Goal: Task Accomplishment & Management: Manage account settings

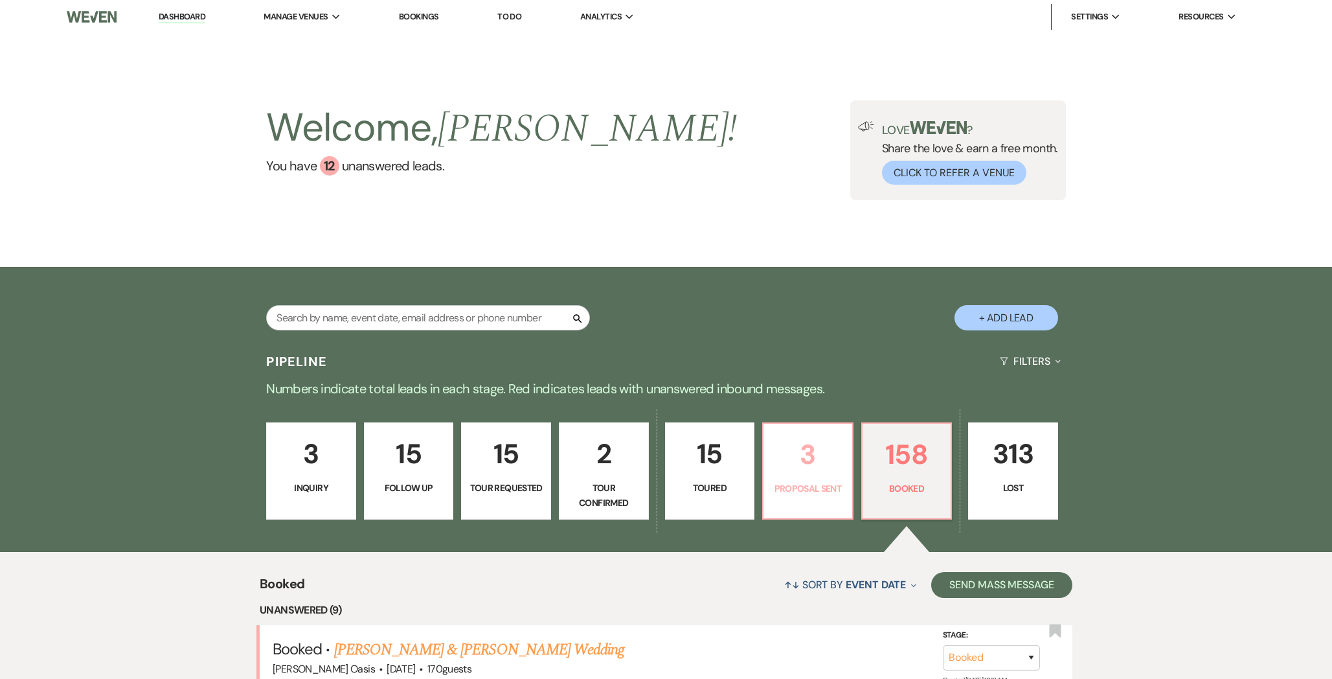
click at [804, 501] on link "3 Proposal Sent" at bounding box center [807, 470] width 91 height 97
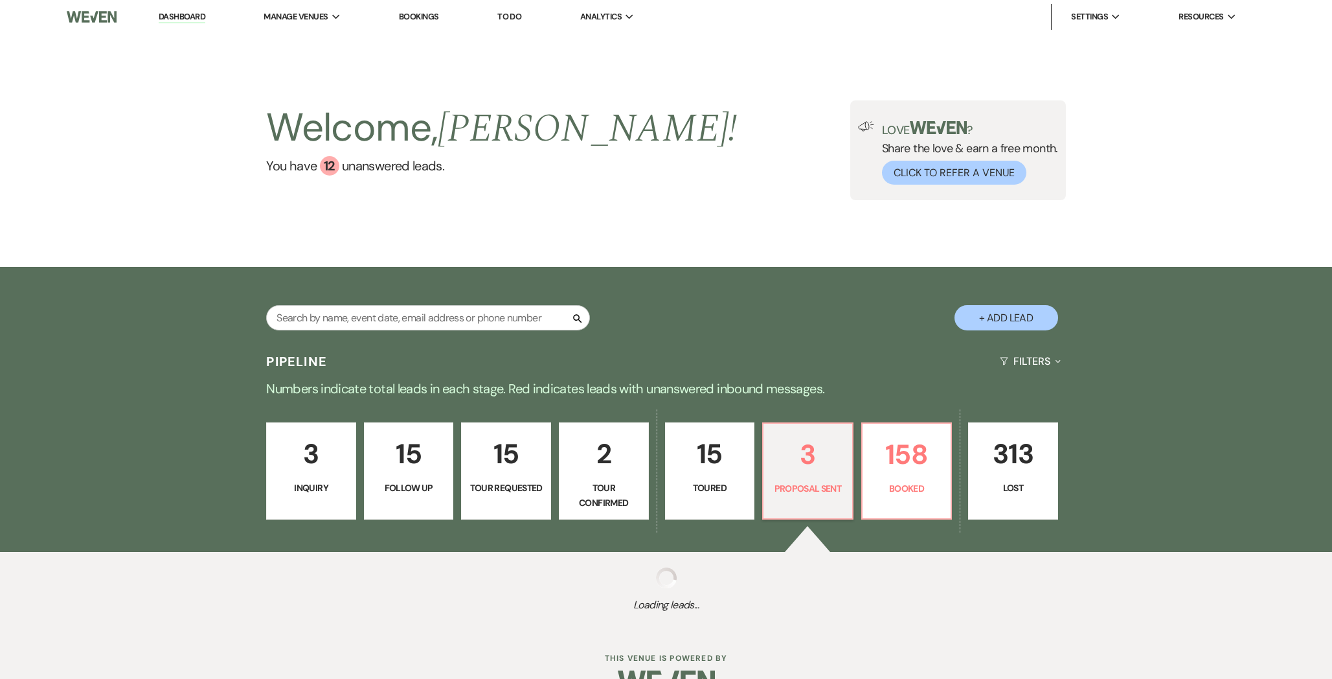
select select "6"
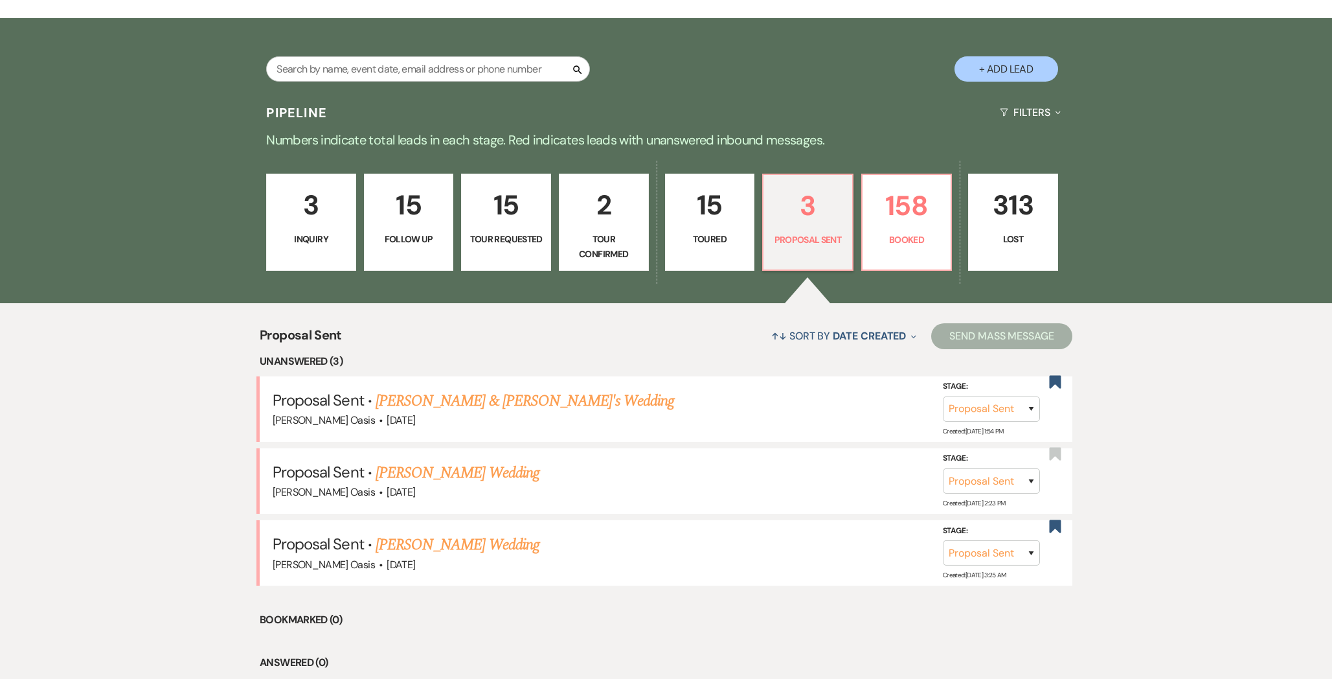
scroll to position [262, 0]
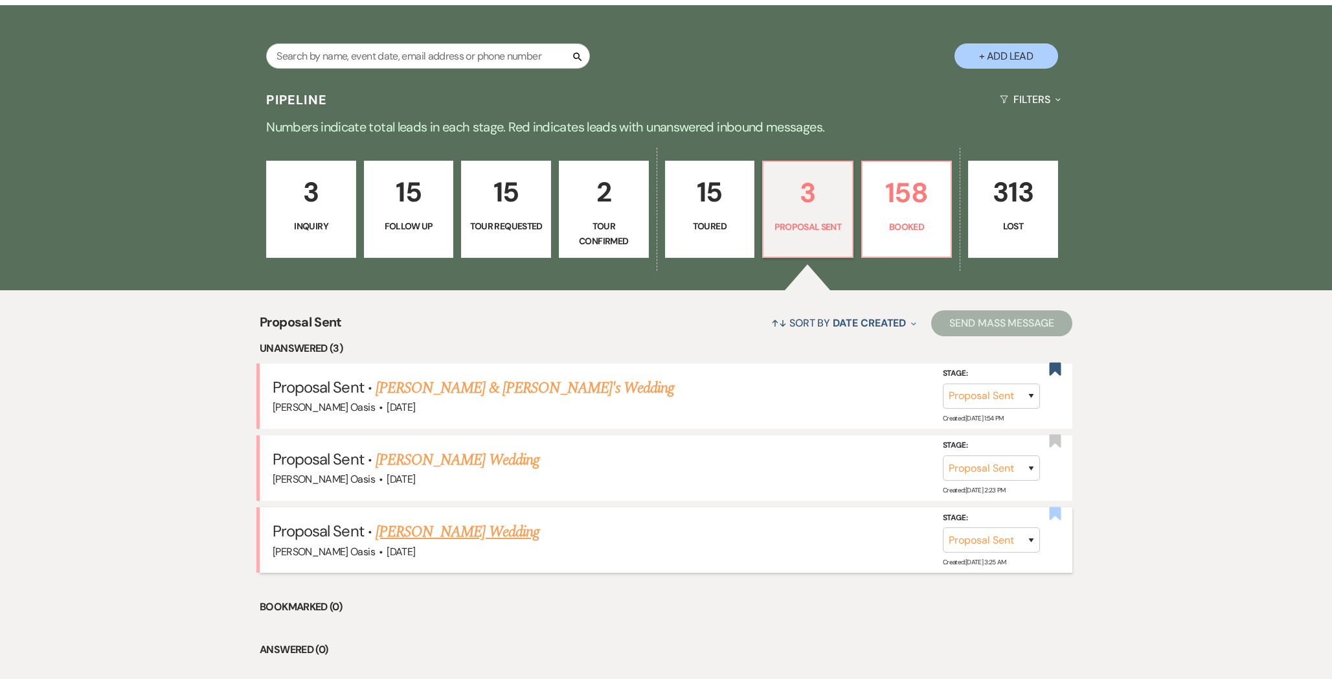
click at [1050, 509] on use "button" at bounding box center [1055, 512] width 12 height 13
click at [1053, 366] on use "button" at bounding box center [1055, 369] width 12 height 13
click at [876, 182] on p "158" at bounding box center [906, 192] width 73 height 43
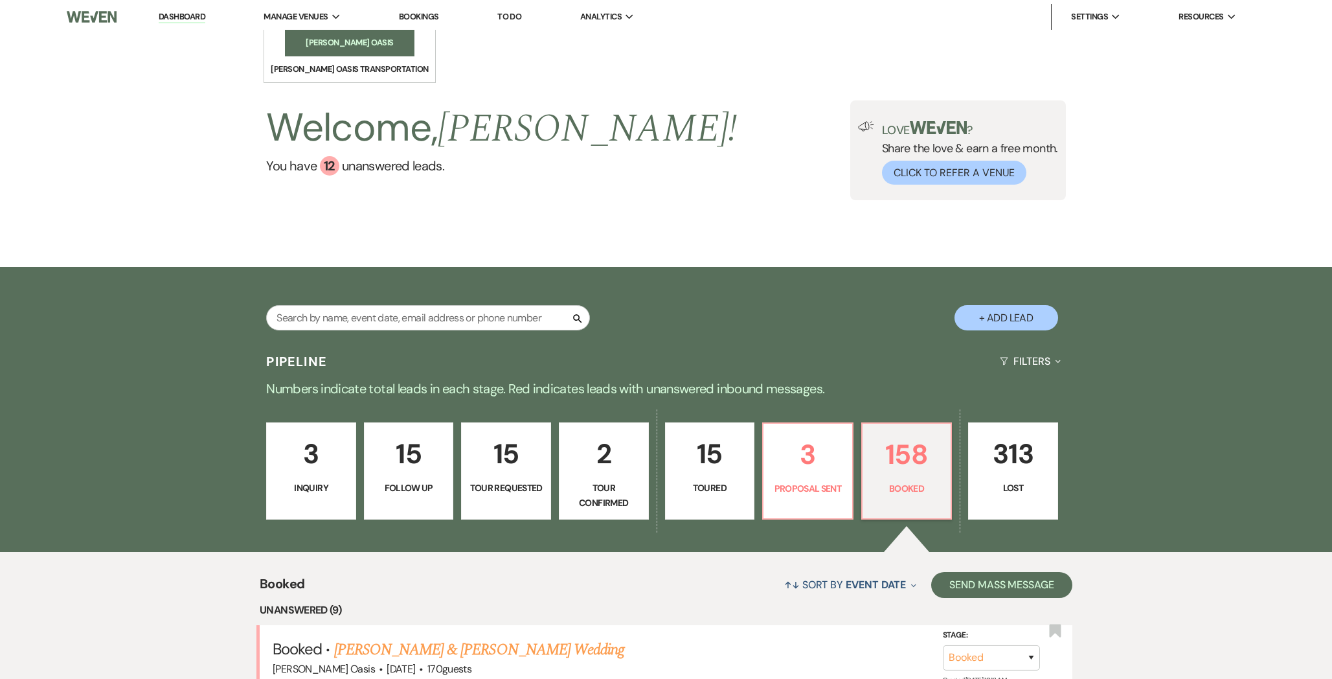
click at [292, 46] on li "[PERSON_NAME] Oasis" at bounding box center [349, 42] width 117 height 13
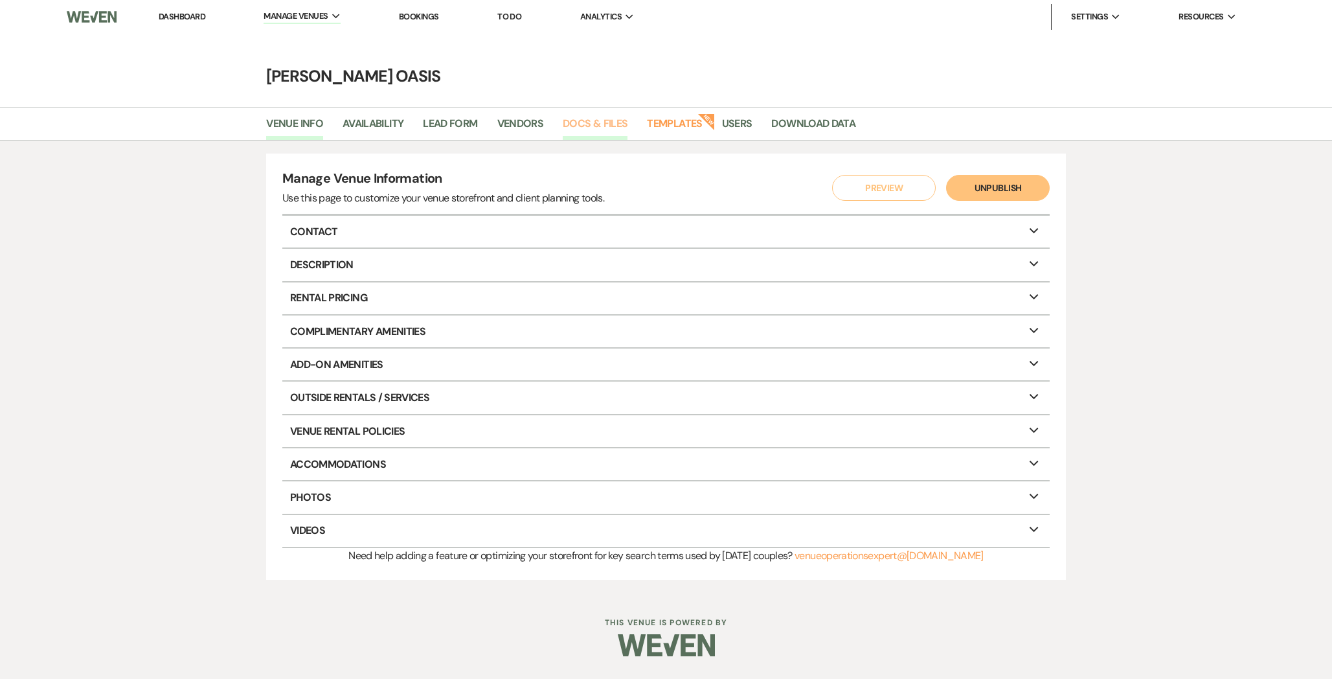
click at [583, 118] on link "Docs & Files" at bounding box center [595, 127] width 65 height 25
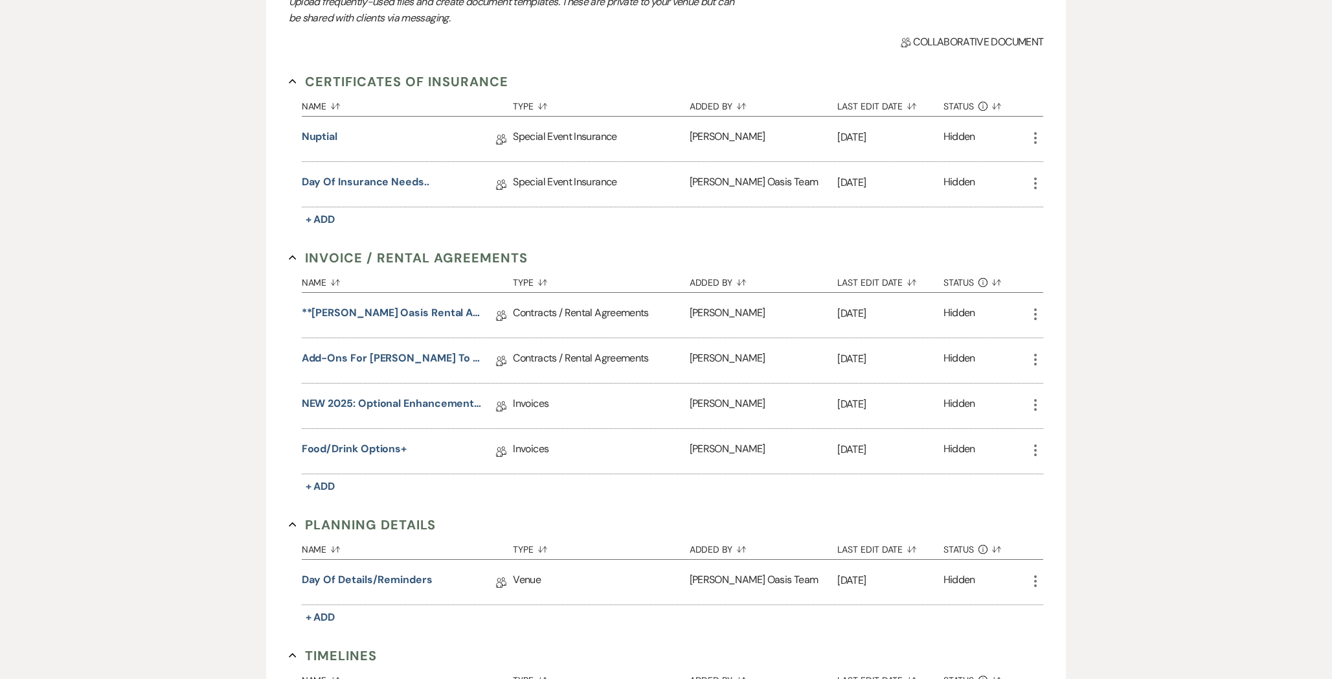
scroll to position [208, 0]
click at [406, 400] on link "NEW 2025: Optional Enhancements + Information" at bounding box center [394, 404] width 185 height 20
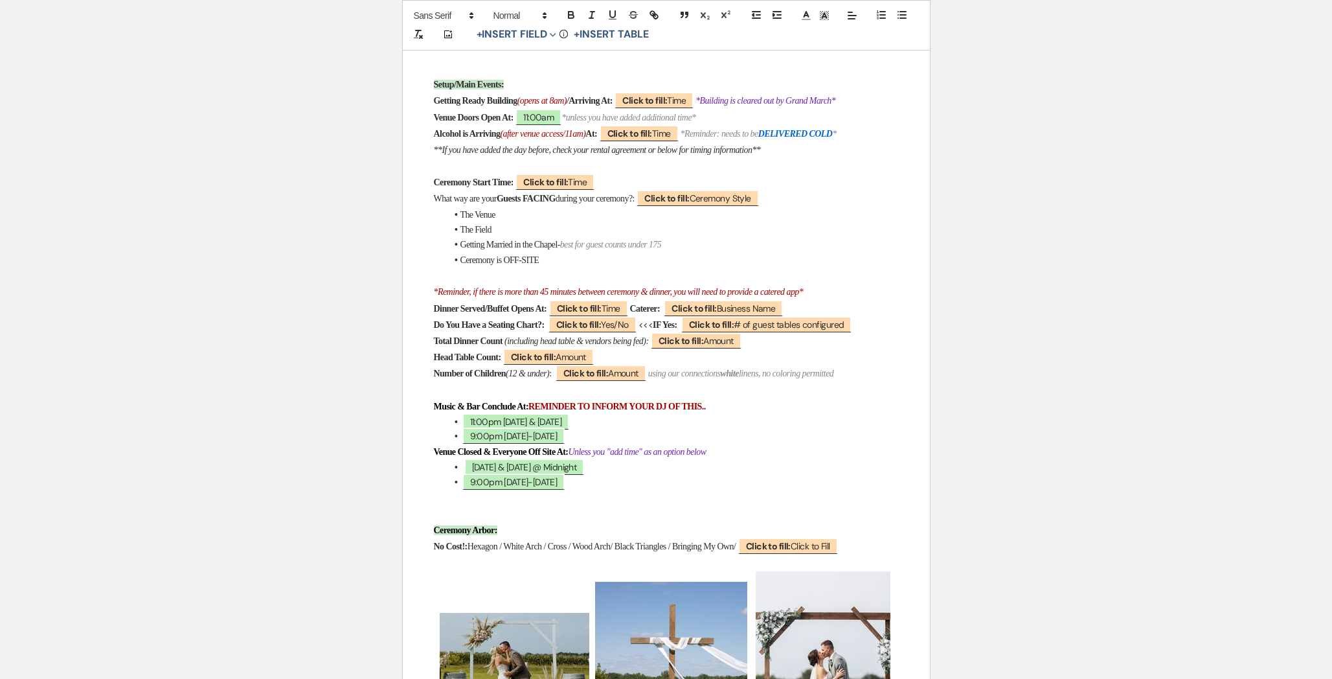
scroll to position [1008, 0]
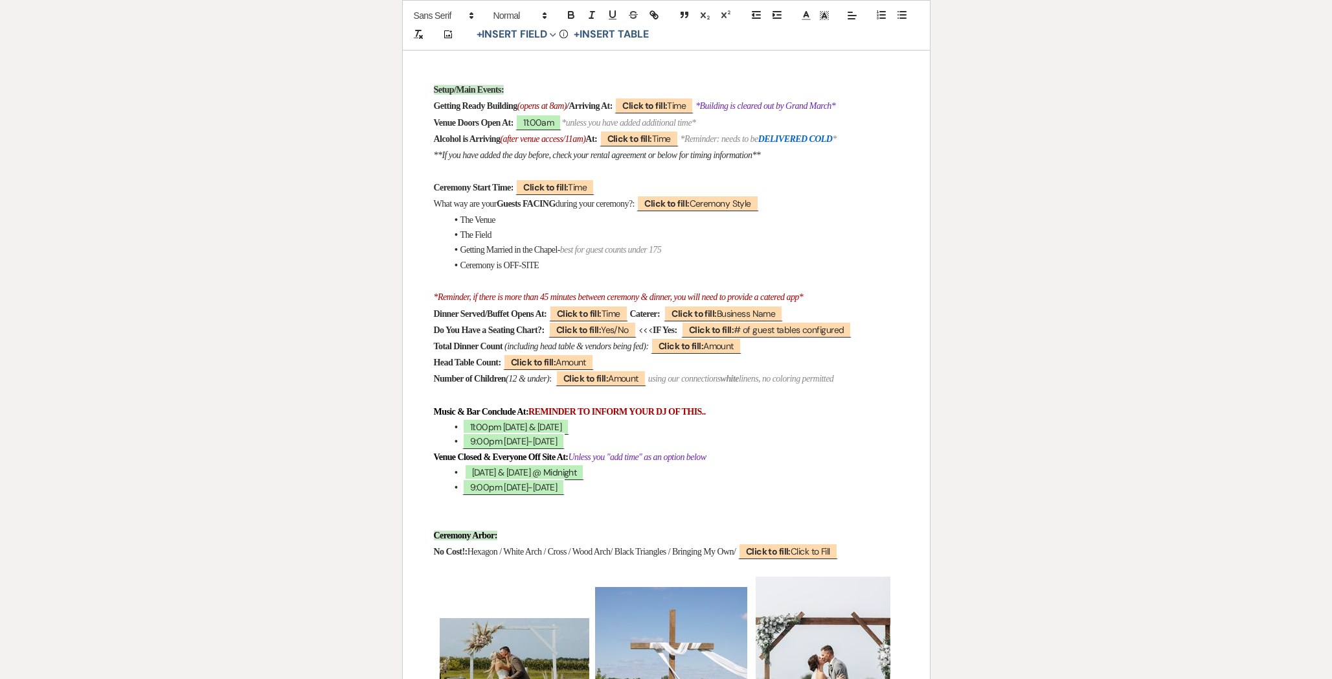
click at [457, 403] on p at bounding box center [666, 395] width 465 height 16
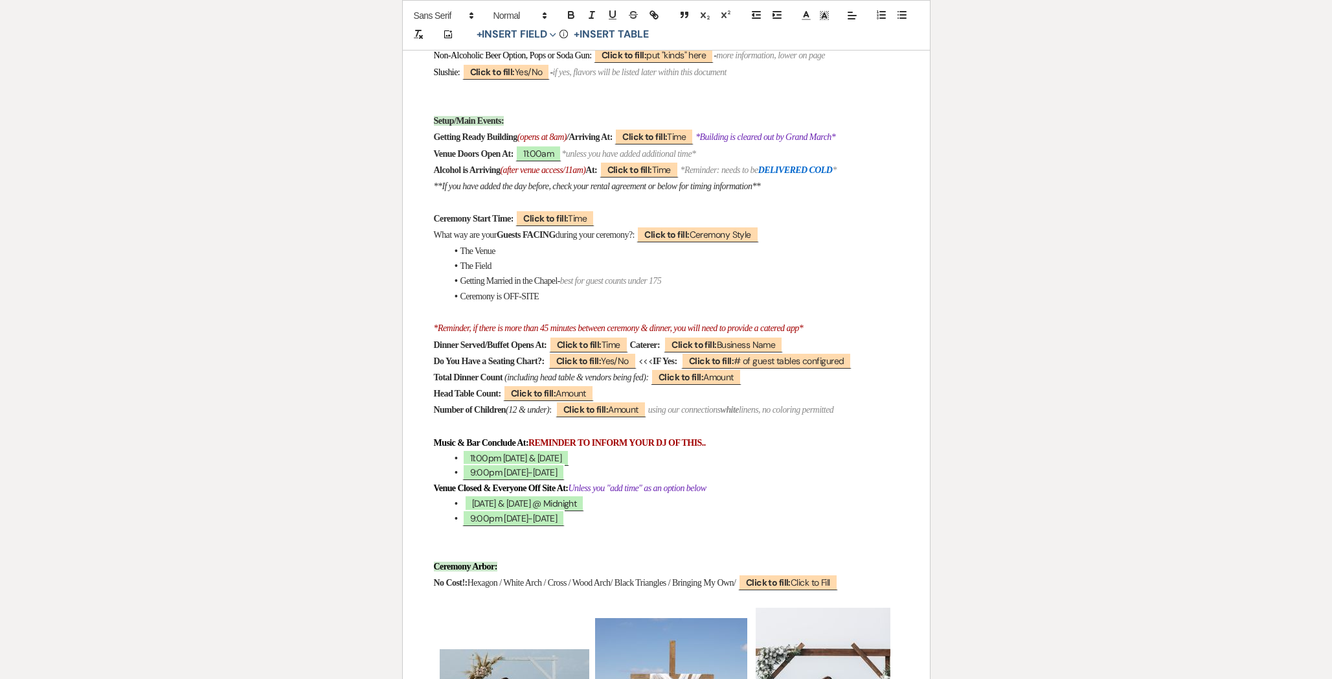
scroll to position [980, 0]
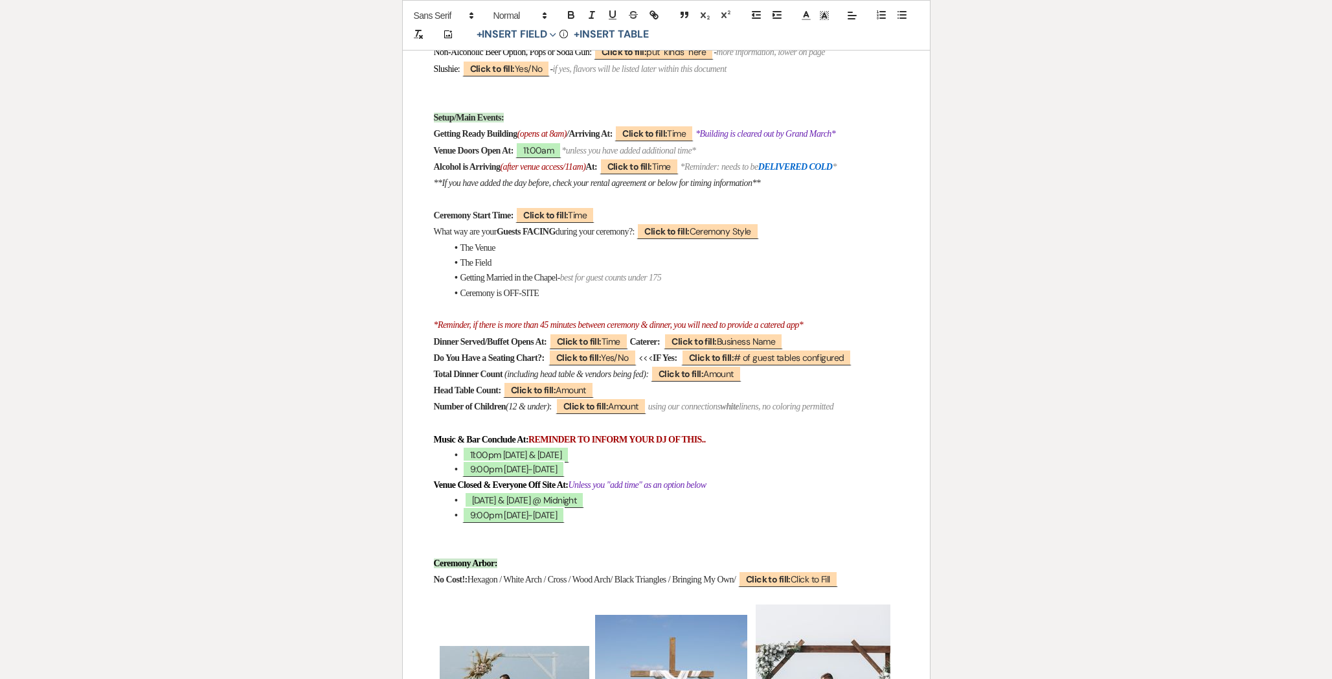
click at [440, 444] on strong "Music & Bar Conclude At:" at bounding box center [481, 439] width 95 height 10
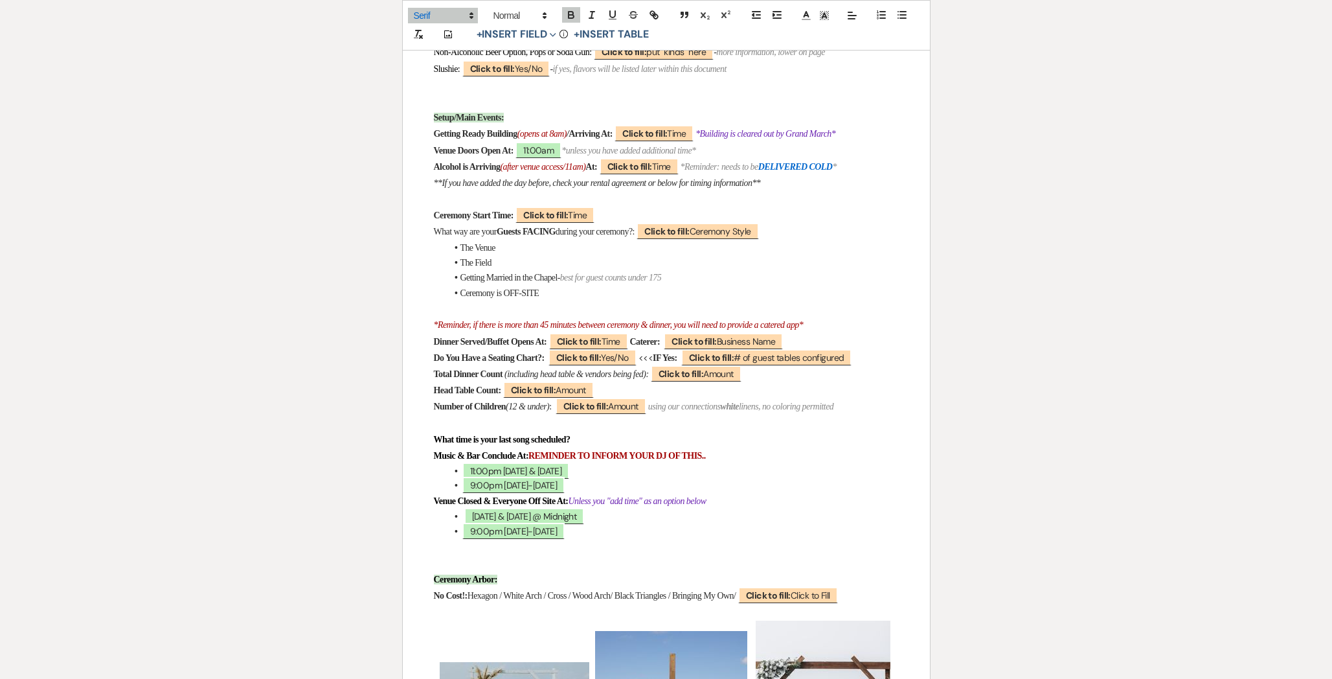
click at [614, 447] on p "What time is your last song scheduled?" at bounding box center [666, 439] width 465 height 16
click at [506, 28] on button "+ Insert Field Expand" at bounding box center [516, 35] width 89 height 16
click at [535, 57] on button "Standard Field" at bounding box center [519, 62] width 97 height 23
select select "owner"
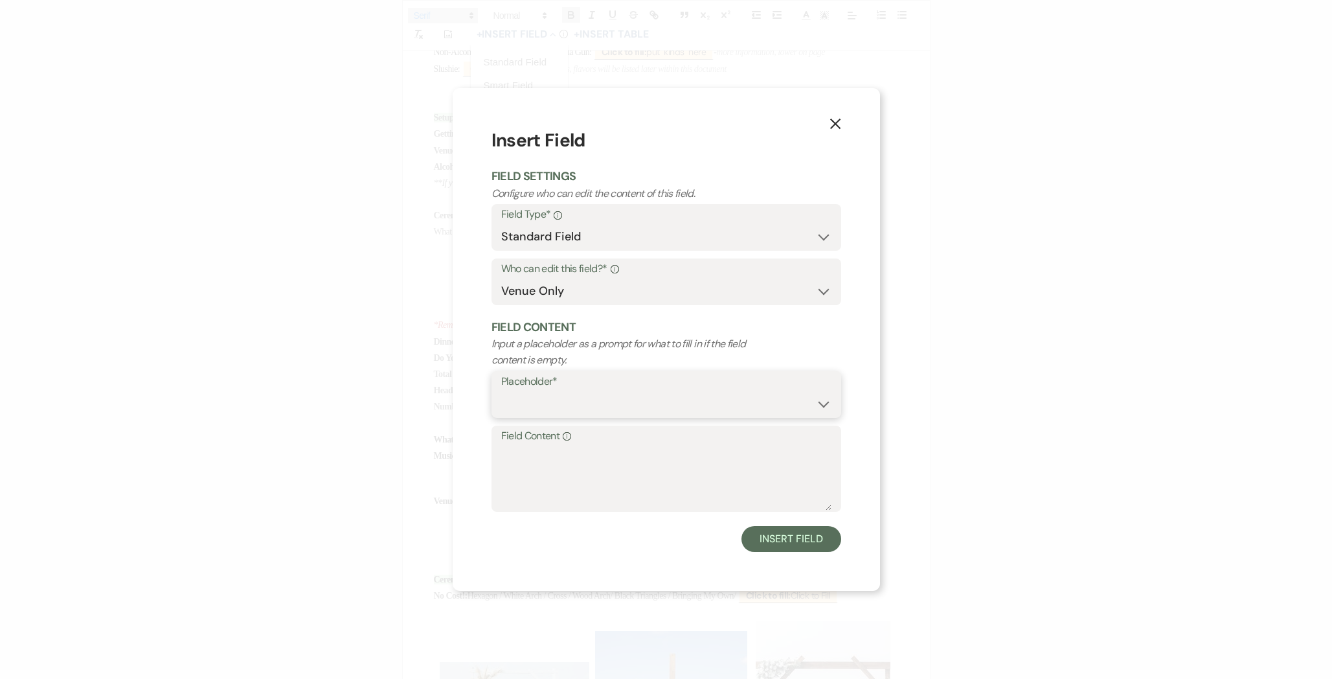
click at [588, 401] on select "Custom Placeholder Date Time Name Location Venue Name Type Number Budget Addres…" at bounding box center [666, 403] width 330 height 25
select select "Time"
click at [767, 540] on button "Insert Field" at bounding box center [790, 539] width 99 height 26
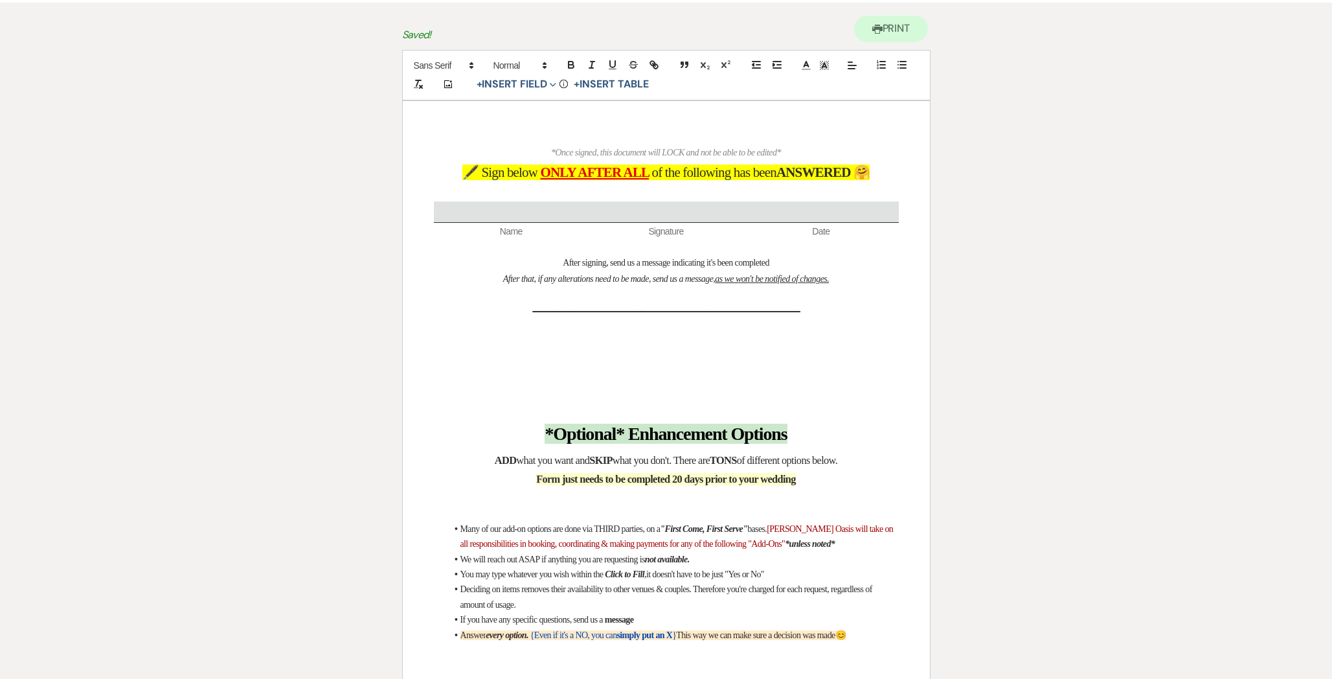
scroll to position [56, 0]
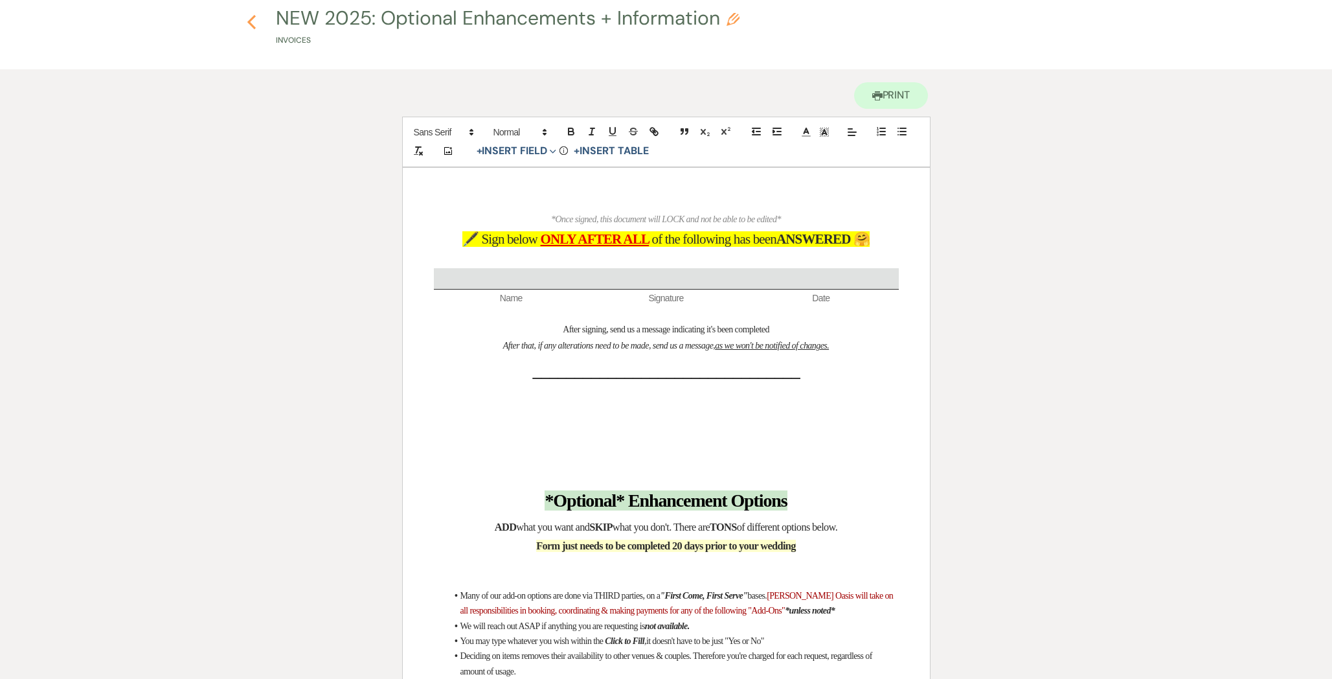
click at [251, 19] on use "button" at bounding box center [251, 22] width 8 height 14
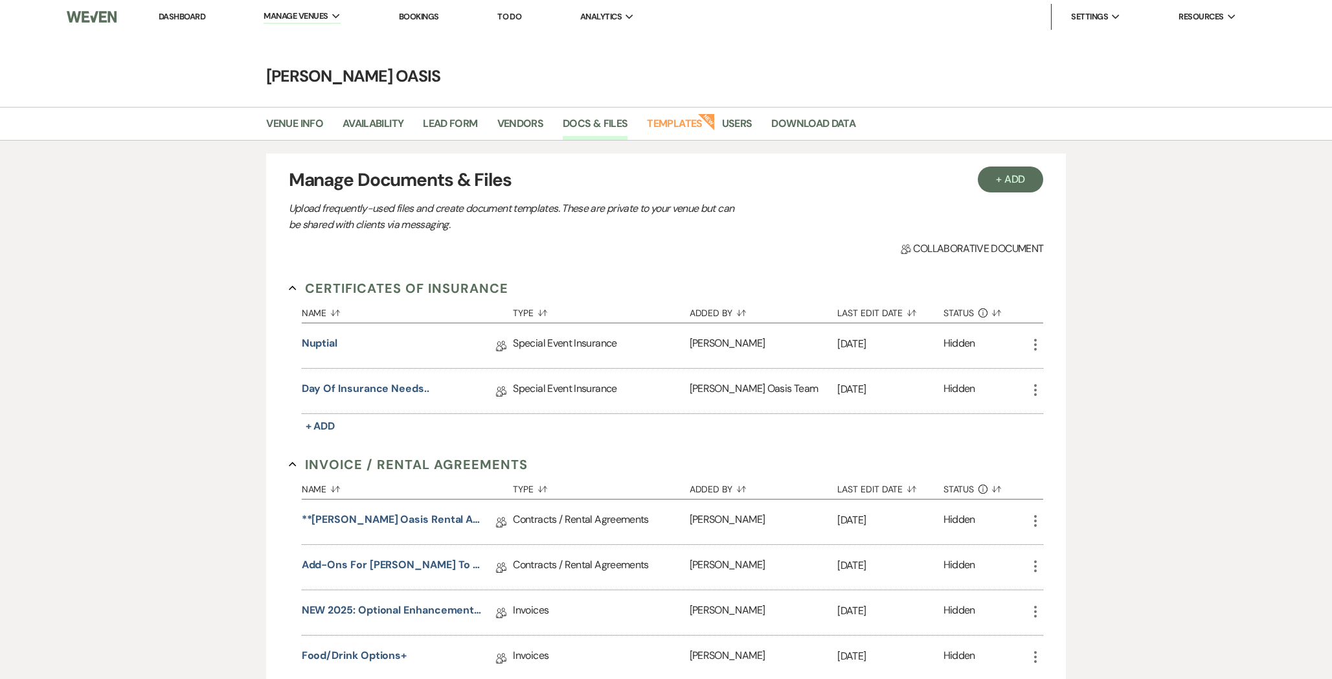
click at [198, 16] on link "Dashboard" at bounding box center [182, 16] width 47 height 11
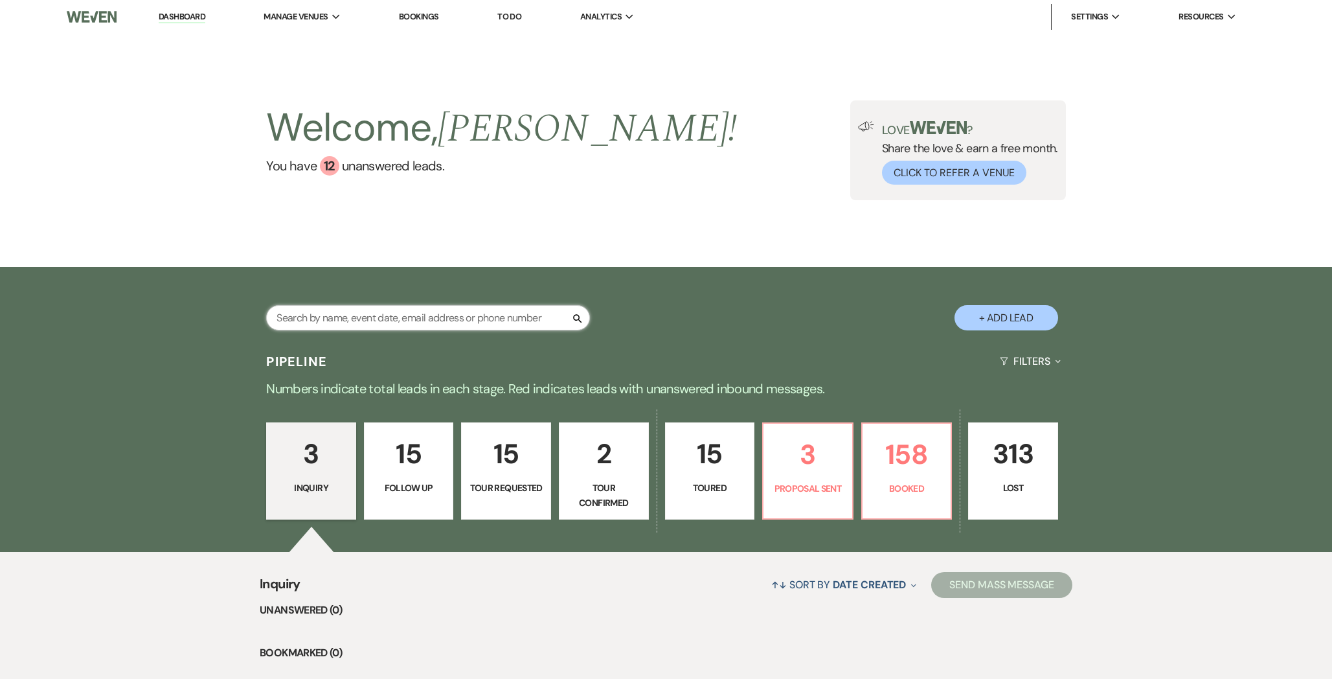
click at [314, 308] on input "text" at bounding box center [428, 317] width 324 height 25
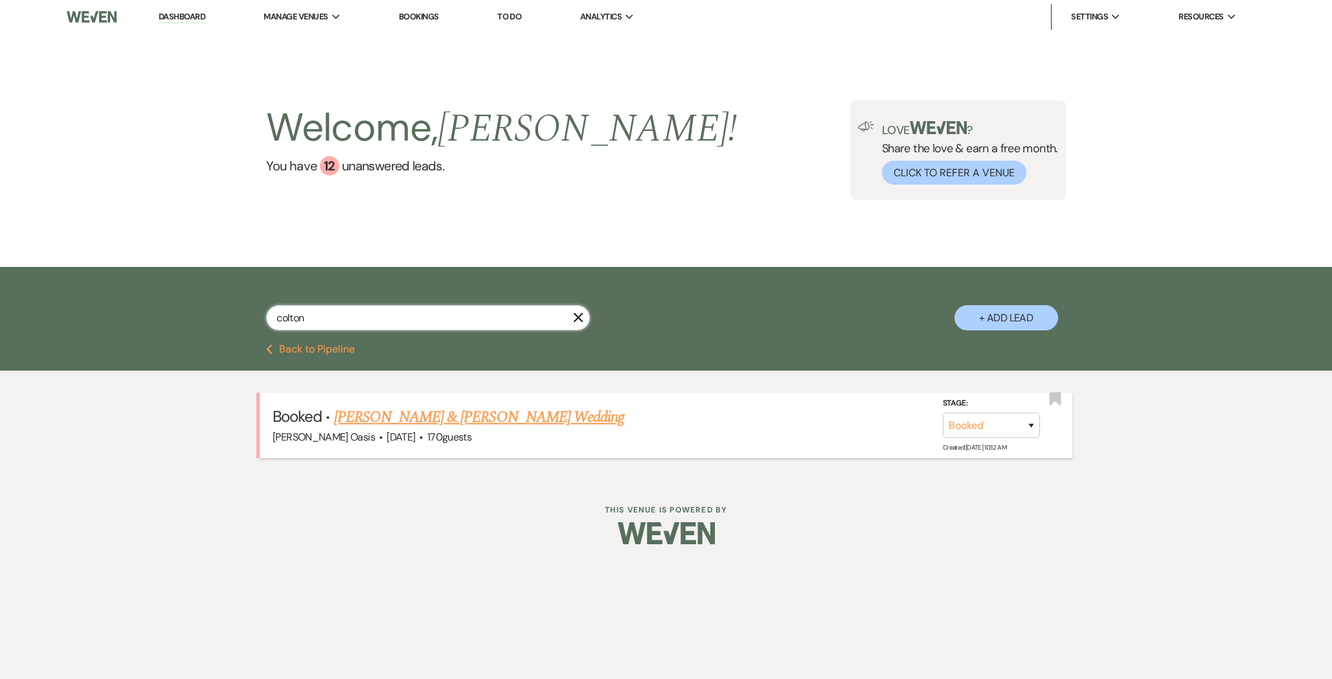
type input "colton"
click at [455, 418] on link "[PERSON_NAME] & [PERSON_NAME] Wedding" at bounding box center [479, 416] width 290 height 23
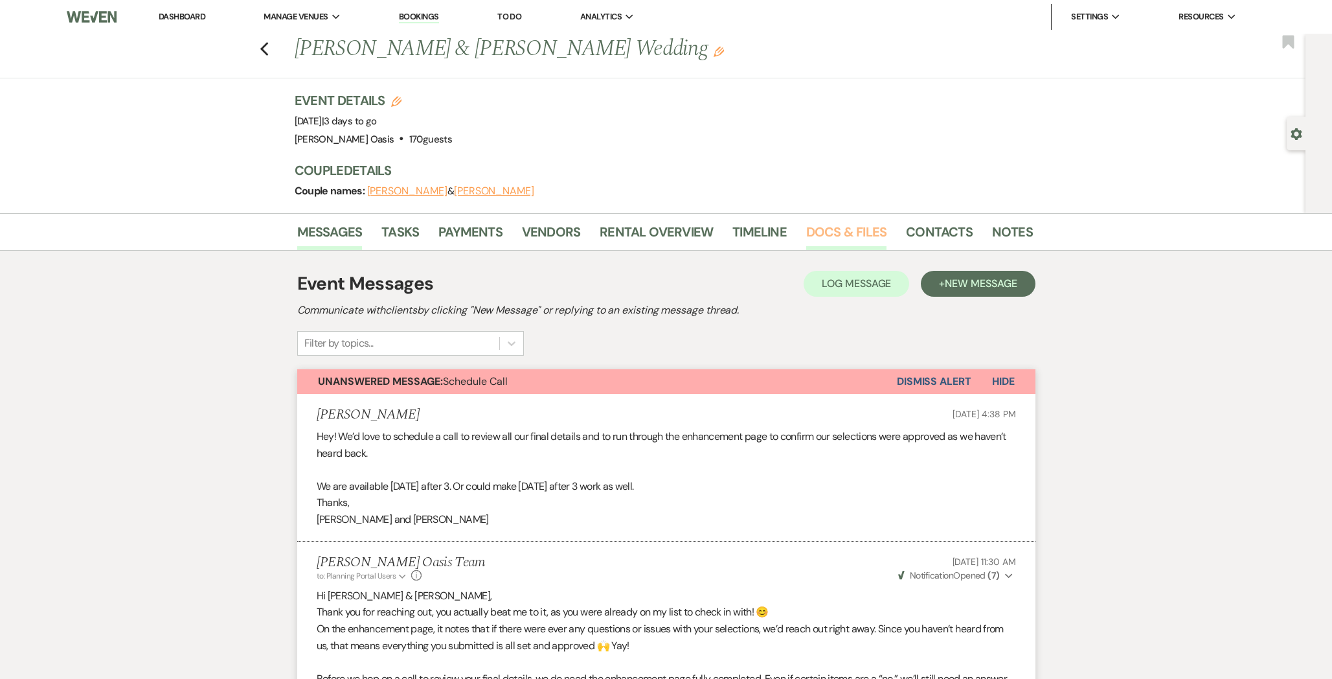
click at [817, 232] on link "Docs & Files" at bounding box center [846, 235] width 80 height 28
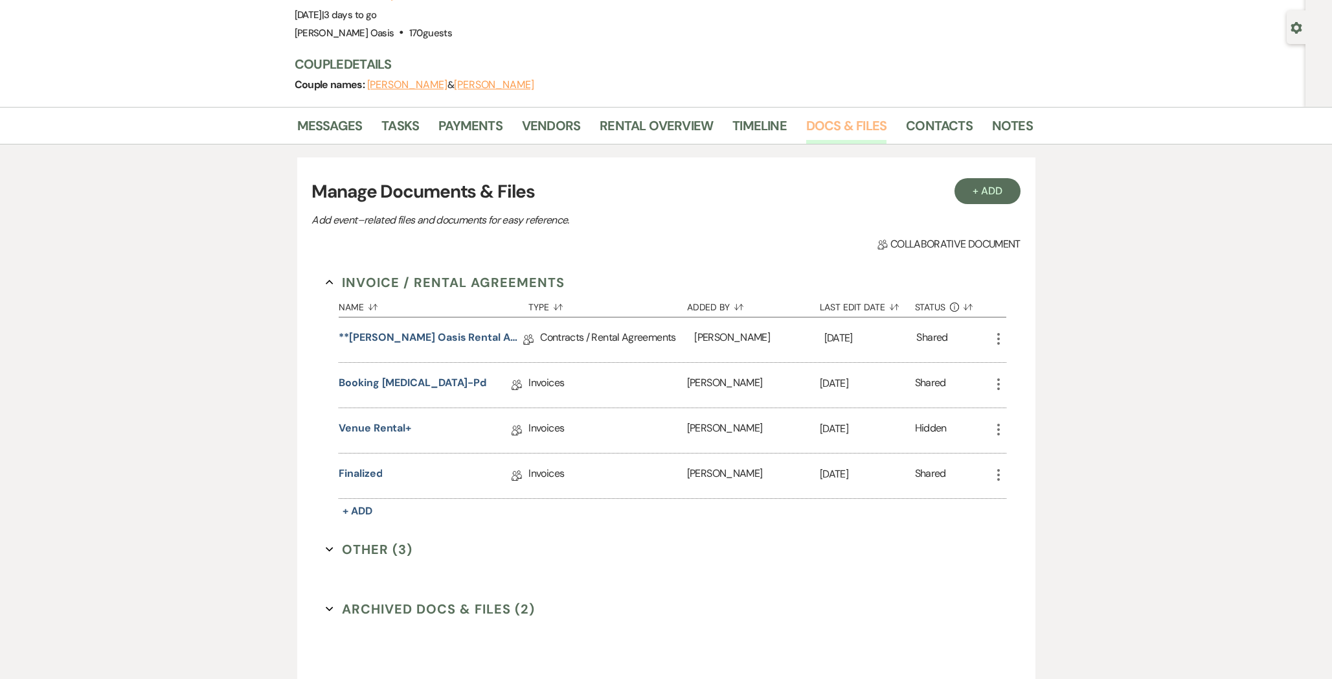
scroll to position [110, 0]
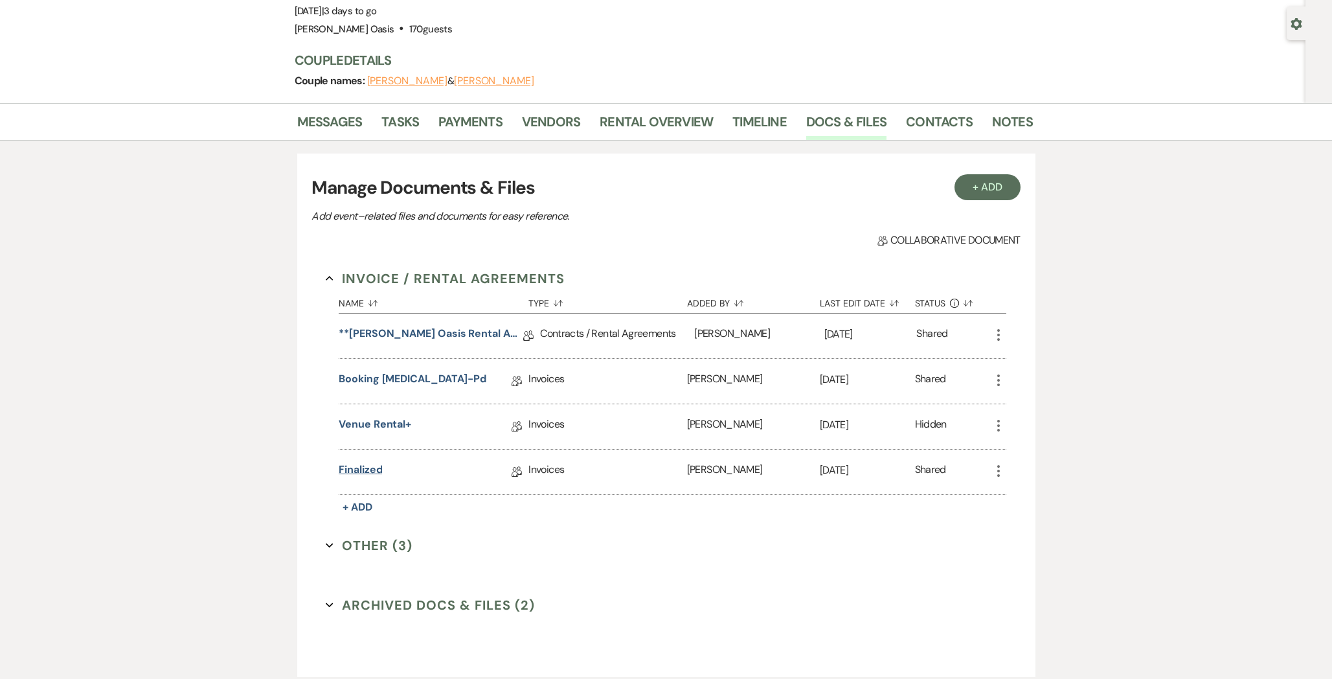
click at [348, 471] on link "Finalized" at bounding box center [360, 472] width 43 height 20
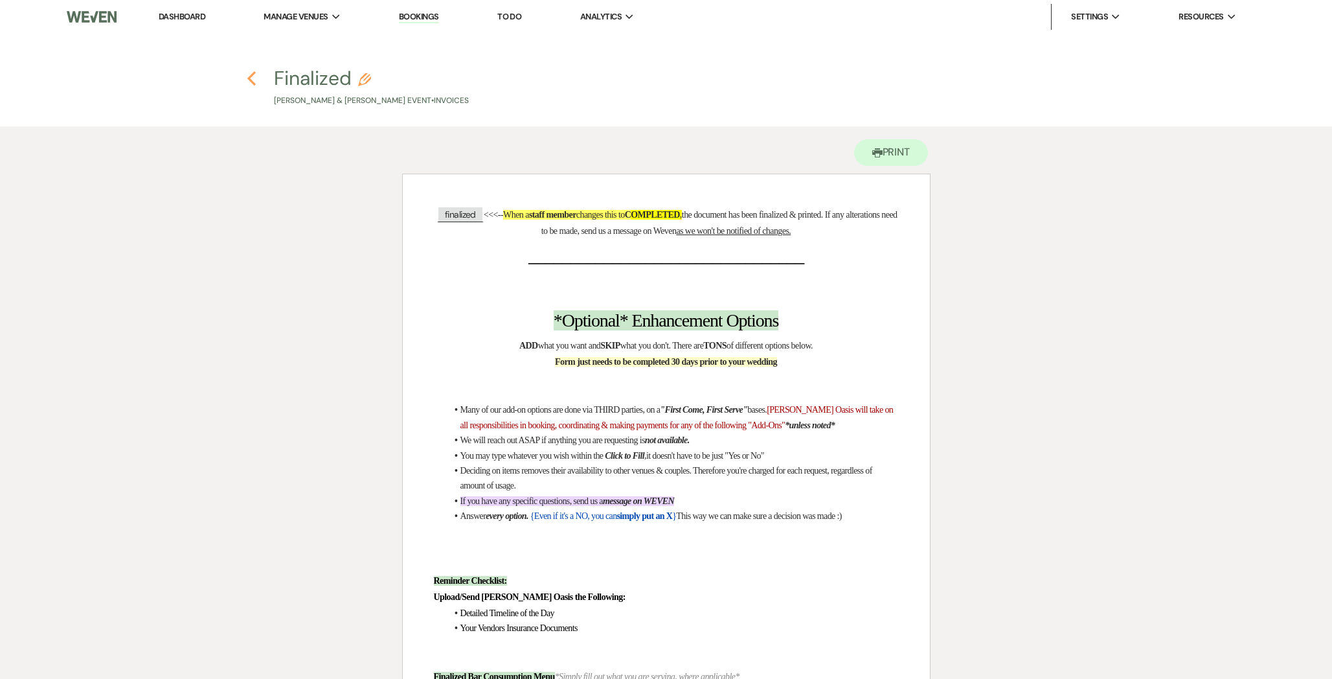
click at [249, 75] on icon "Previous" at bounding box center [252, 79] width 10 height 16
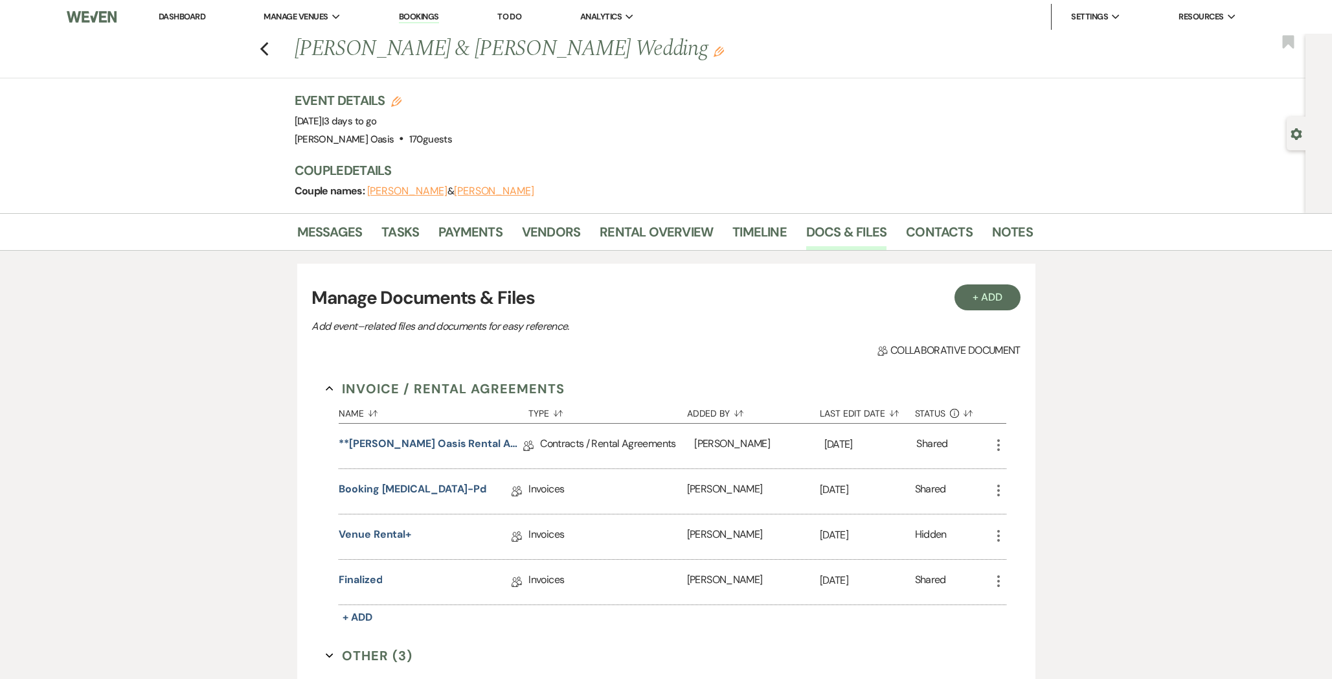
scroll to position [110, 0]
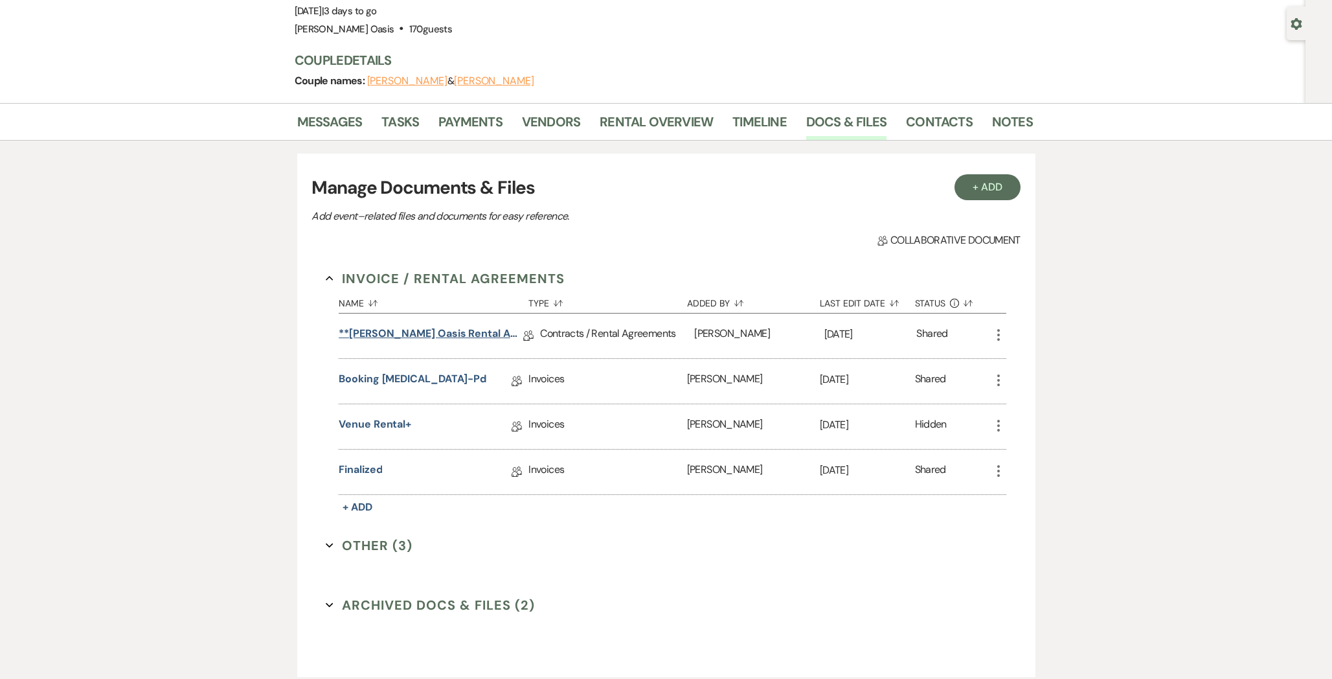
click at [444, 324] on div "**[PERSON_NAME] Oasis Rental Agreement** Collab Doc" at bounding box center [439, 335] width 201 height 45
click at [444, 330] on link "**[PERSON_NAME] Oasis Rental Agreement**" at bounding box center [431, 336] width 185 height 20
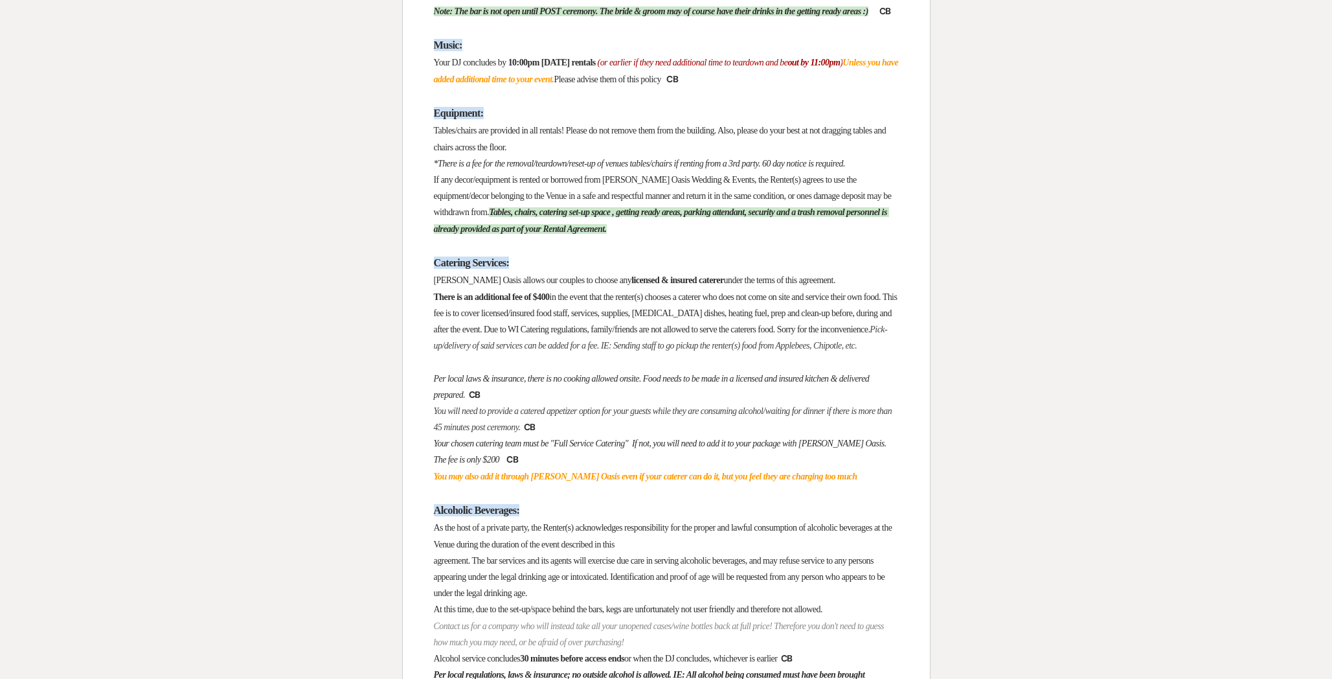
scroll to position [1586, 0]
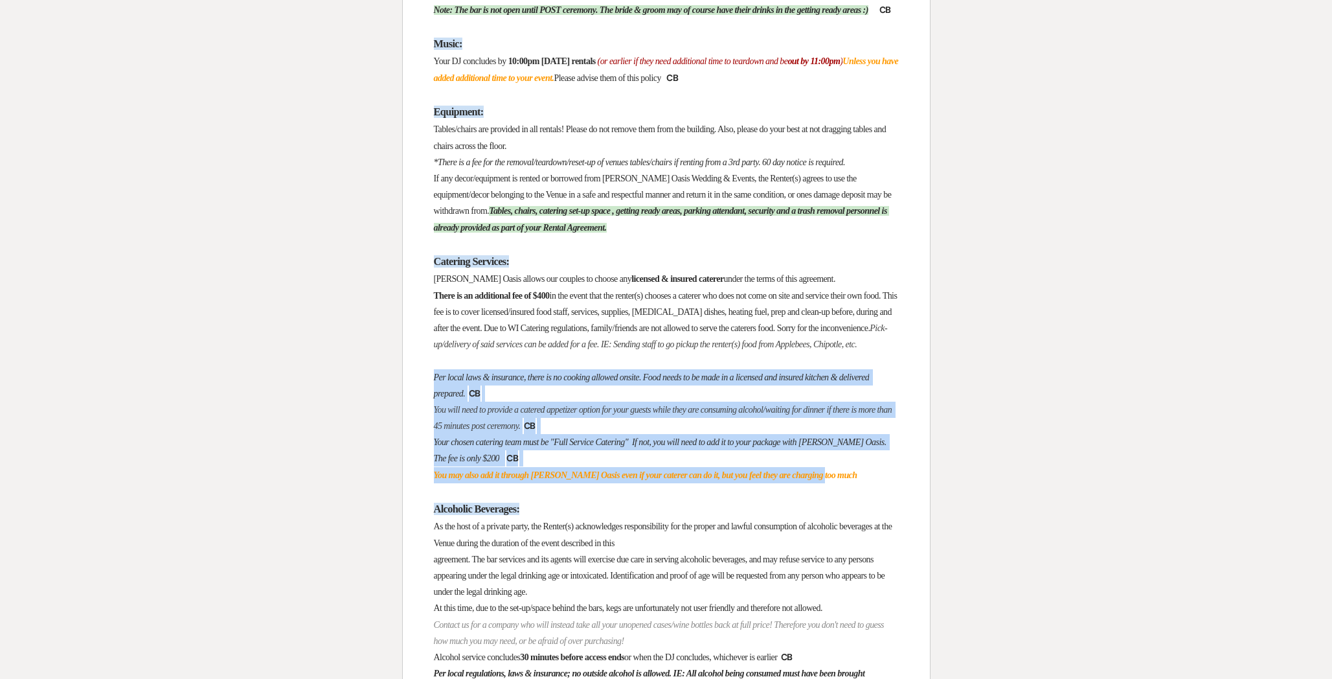
drag, startPoint x: 473, startPoint y: 591, endPoint x: 409, endPoint y: 463, distance: 143.3
copy div "Per local laws & insurance, there is no cooking allowed onsite. Food needs to b…"
